Goal: Task Accomplishment & Management: Complete application form

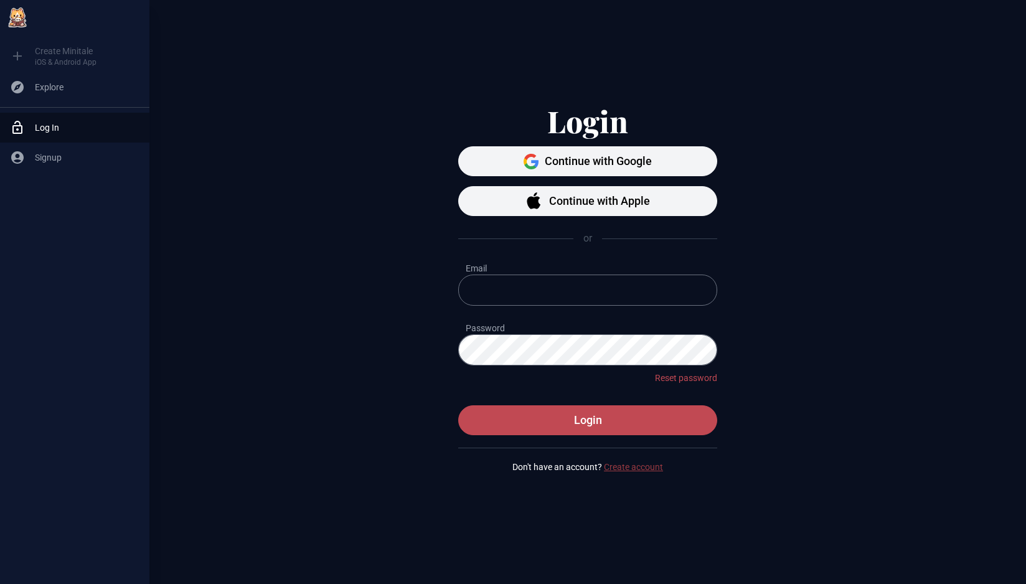
click at [636, 470] on link "Create account" at bounding box center [633, 467] width 59 height 12
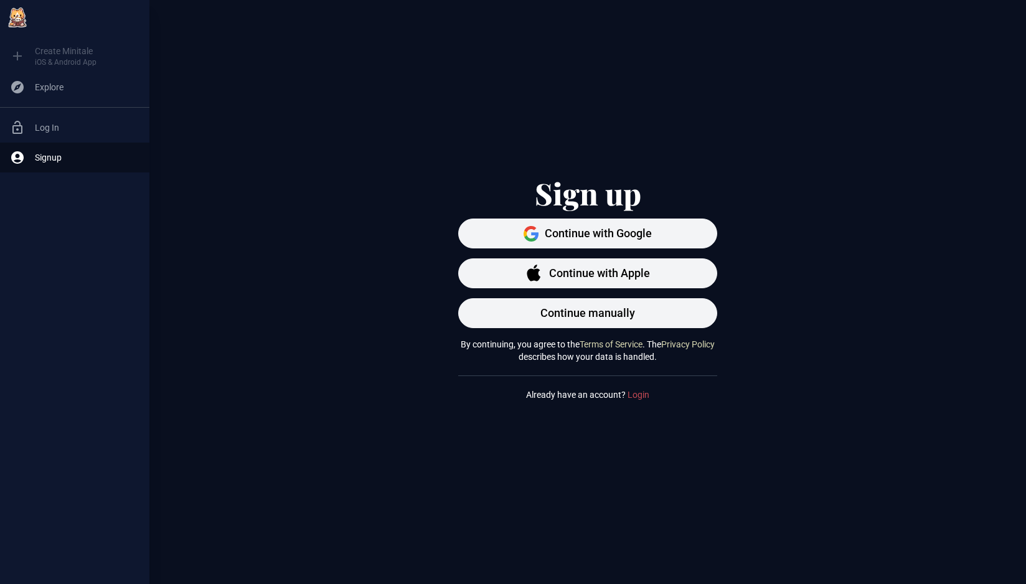
drag, startPoint x: 686, startPoint y: 358, endPoint x: 555, endPoint y: 359, distance: 131.4
click at [570, 358] on p "By continuing, you agree to the Terms of Service . The Privacy Policy describes…" at bounding box center [587, 350] width 259 height 25
drag, startPoint x: 486, startPoint y: 343, endPoint x: 677, endPoint y: 356, distance: 191.6
click at [677, 356] on p "By continuing, you agree to the Terms of Service . The Privacy Policy describes…" at bounding box center [587, 350] width 259 height 25
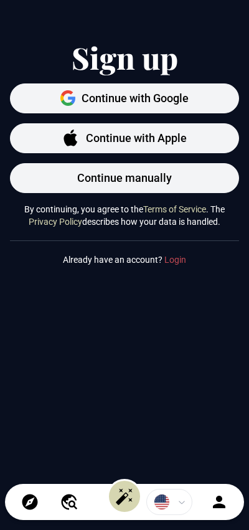
click at [186, 214] on link "Terms of Service" at bounding box center [174, 209] width 63 height 12
click at [96, 215] on p "By continuing, you agree to the Terms of Service . The Privacy Policy describes…" at bounding box center [124, 215] width 229 height 25
click at [154, 188] on button "Continue manually" at bounding box center [124, 178] width 229 height 30
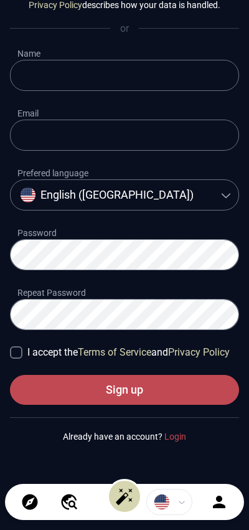
scroll to position [222, 0]
